Goal: Navigation & Orientation: Understand site structure

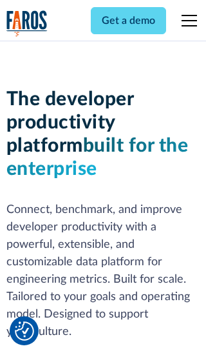
scroll to position [195, 0]
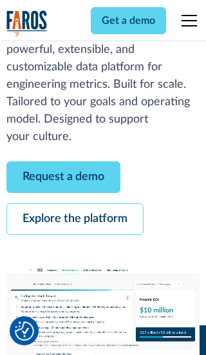
click at [63, 177] on link "Request a demo" at bounding box center [63, 177] width 114 height 32
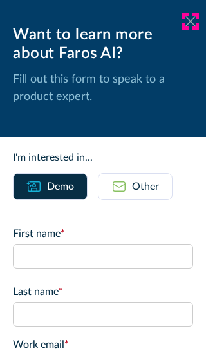
click at [191, 21] on icon at bounding box center [191, 21] width 10 height 10
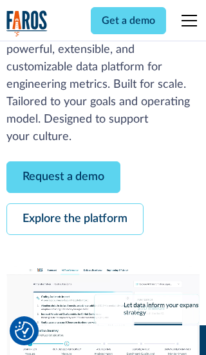
scroll to position [237, 0]
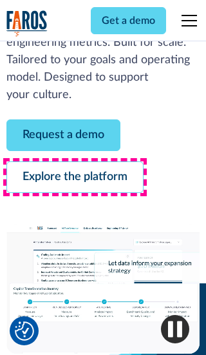
click at [75, 177] on link "Explore the platform" at bounding box center [74, 177] width 137 height 32
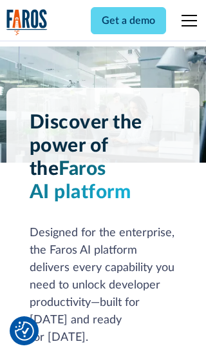
scroll to position [9694, 0]
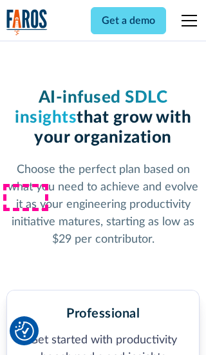
scroll to position [2004, 0]
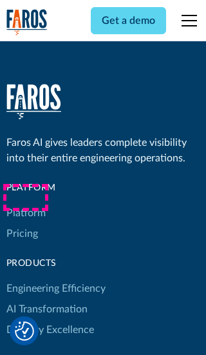
click at [25, 203] on link "Platform" at bounding box center [25, 213] width 39 height 21
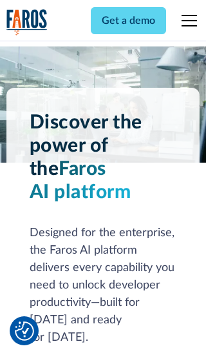
scroll to position [10108, 0]
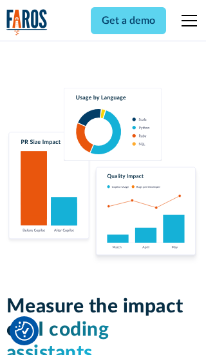
scroll to position [7979, 0]
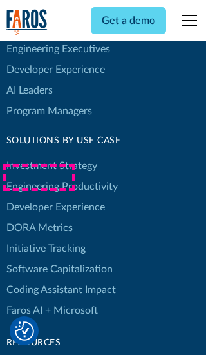
click at [39, 217] on link "DORA Metrics" at bounding box center [39, 227] width 66 height 21
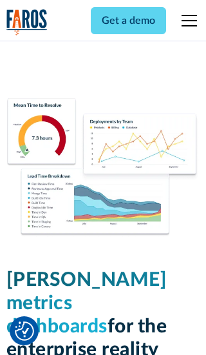
scroll to position [5653, 0]
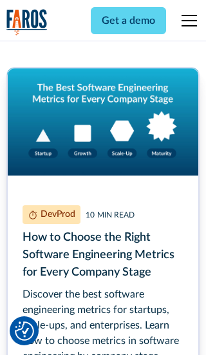
scroll to position [5783, 0]
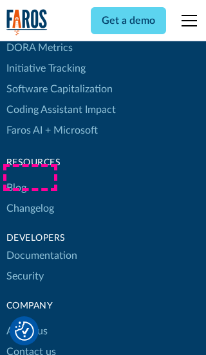
click at [30, 198] on link "Changelog" at bounding box center [30, 208] width 48 height 21
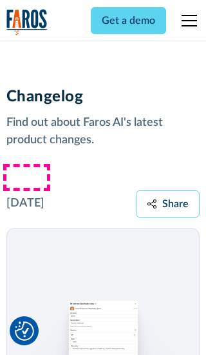
scroll to position [15585, 0]
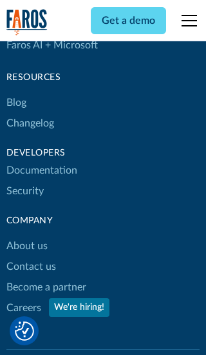
click at [26, 235] on link "About us" at bounding box center [26, 245] width 41 height 21
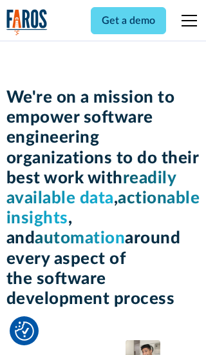
scroll to position [4453, 0]
